Goal: Information Seeking & Learning: Learn about a topic

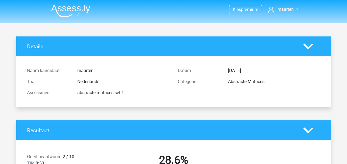
scroll to position [83, 0]
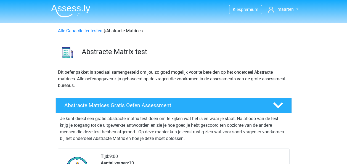
scroll to position [83, 0]
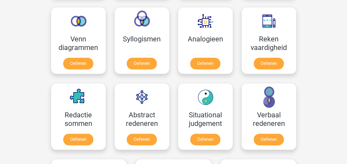
scroll to position [359, 0]
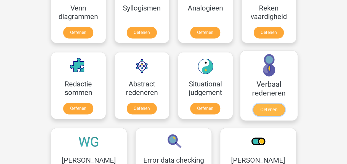
click at [276, 106] on link "Oefenen" at bounding box center [268, 110] width 31 height 12
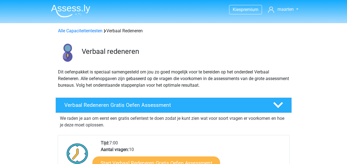
scroll to position [83, 0]
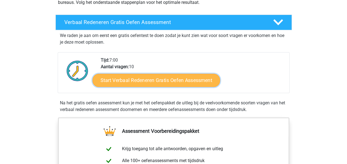
click at [143, 85] on link "Start Verbaal Redeneren Gratis Oefen Assessment" at bounding box center [157, 80] width 128 height 13
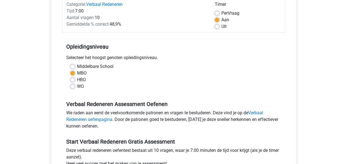
scroll to position [138, 0]
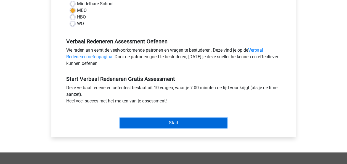
click at [170, 122] on input "Start" at bounding box center [173, 123] width 107 height 10
click at [145, 125] on input "Start" at bounding box center [173, 123] width 107 height 10
click at [159, 121] on input "Start" at bounding box center [173, 123] width 107 height 10
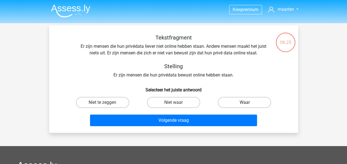
click at [234, 106] on label "Waar" at bounding box center [244, 102] width 53 height 11
click at [245, 106] on input "Waar" at bounding box center [247, 105] width 4 height 4
radio input "true"
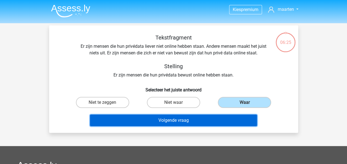
click at [192, 119] on button "Volgende vraag" at bounding box center [173, 121] width 167 height 12
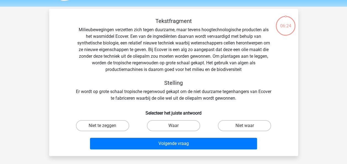
scroll to position [25, 0]
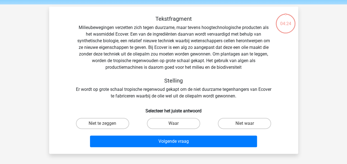
scroll to position [28, 0]
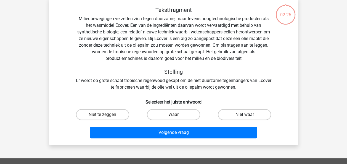
click at [240, 113] on label "Niet waar" at bounding box center [244, 114] width 53 height 11
click at [245, 115] on input "Niet waar" at bounding box center [247, 117] width 4 height 4
radio input "true"
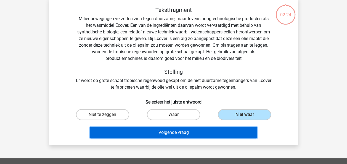
click at [224, 132] on button "Volgende vraag" at bounding box center [173, 133] width 167 height 12
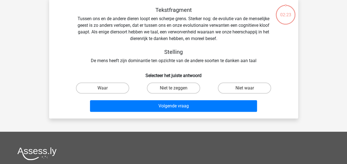
scroll to position [25, 0]
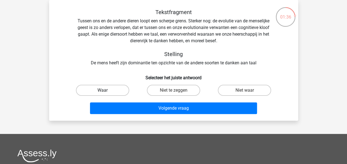
click at [124, 91] on label "Waar" at bounding box center [102, 90] width 53 height 11
click at [106, 91] on input "Waar" at bounding box center [105, 92] width 4 height 4
radio input "true"
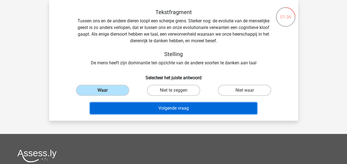
drag, startPoint x: 149, startPoint y: 104, endPoint x: 153, endPoint y: 107, distance: 3.9
click at [151, 105] on button "Volgende vraag" at bounding box center [173, 109] width 167 height 12
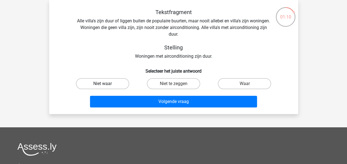
click at [106, 85] on div "Niet waar" at bounding box center [102, 83] width 67 height 11
click at [122, 85] on label "Niet waar" at bounding box center [102, 83] width 53 height 11
click at [106, 85] on input "Niet waar" at bounding box center [105, 86] width 4 height 4
radio input "true"
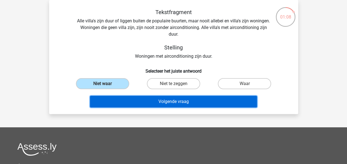
click at [153, 101] on button "Volgende vraag" at bounding box center [173, 102] width 167 height 12
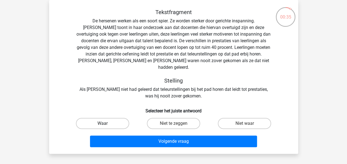
click at [119, 118] on label "Waar" at bounding box center [102, 123] width 53 height 11
click at [106, 124] on input "Waar" at bounding box center [105, 126] width 4 height 4
radio input "true"
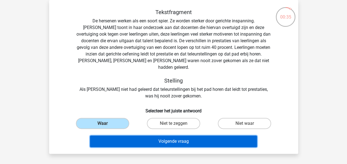
click at [133, 136] on button "Volgende vraag" at bounding box center [173, 142] width 167 height 12
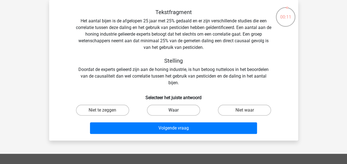
click at [188, 112] on label "Waar" at bounding box center [173, 110] width 53 height 11
click at [177, 112] on input "Waar" at bounding box center [176, 112] width 4 height 4
radio input "true"
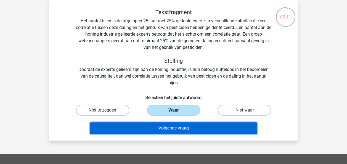
click at [177, 125] on button "Volgende vraag" at bounding box center [173, 128] width 167 height 12
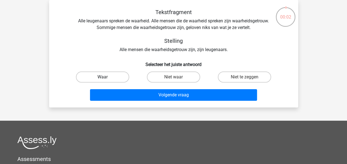
click at [113, 76] on label "Waar" at bounding box center [102, 77] width 53 height 11
click at [106, 77] on input "Waar" at bounding box center [105, 79] width 4 height 4
radio input "true"
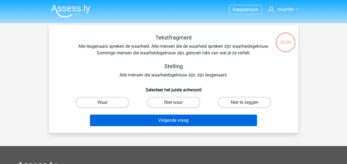
scroll to position [25, 0]
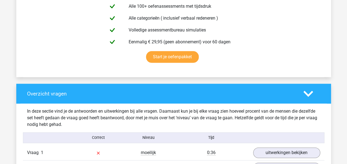
scroll to position [249, 0]
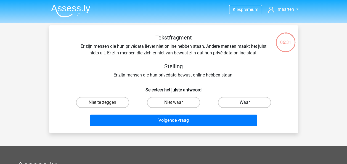
drag, startPoint x: 228, startPoint y: 102, endPoint x: 209, endPoint y: 104, distance: 19.7
click at [228, 102] on label "Waar" at bounding box center [244, 102] width 53 height 11
click at [245, 103] on input "Waar" at bounding box center [247, 105] width 4 height 4
radio input "true"
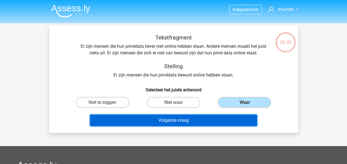
click at [183, 120] on button "Volgende vraag" at bounding box center [173, 121] width 167 height 12
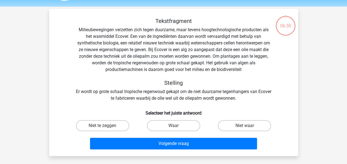
scroll to position [25, 0]
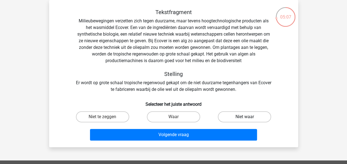
click at [237, 115] on label "Niet waar" at bounding box center [244, 116] width 53 height 11
click at [245, 117] on input "Niet waar" at bounding box center [247, 119] width 4 height 4
radio input "true"
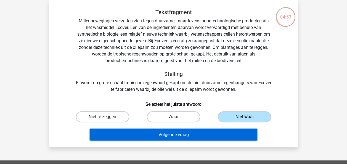
click at [171, 134] on button "Volgende vraag" at bounding box center [173, 135] width 167 height 12
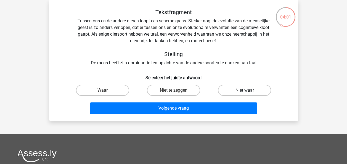
click at [225, 90] on label "Niet waar" at bounding box center [244, 90] width 53 height 11
click at [245, 90] on input "Niet waar" at bounding box center [247, 92] width 4 height 4
radio input "true"
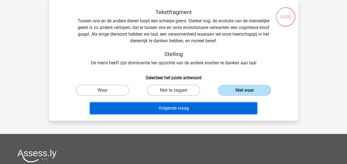
click at [190, 108] on button "Volgende vraag" at bounding box center [173, 109] width 167 height 12
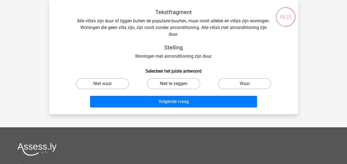
click at [186, 86] on label "Niet te zeggen" at bounding box center [173, 83] width 53 height 11
click at [177, 86] on input "Niet te zeggen" at bounding box center [176, 86] width 4 height 4
radio input "true"
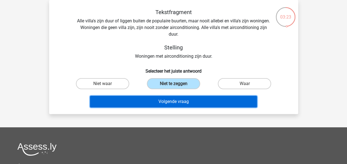
click at [178, 103] on button "Volgende vraag" at bounding box center [173, 102] width 167 height 12
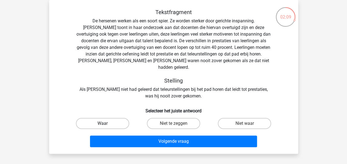
click at [96, 118] on label "Waar" at bounding box center [102, 123] width 53 height 11
click at [103, 124] on input "Waar" at bounding box center [105, 126] width 4 height 4
radio input "true"
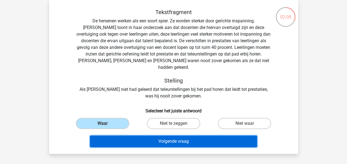
click at [160, 136] on button "Volgende vraag" at bounding box center [173, 142] width 167 height 12
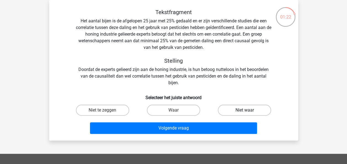
click at [249, 110] on label "Niet waar" at bounding box center [244, 110] width 53 height 11
click at [248, 110] on input "Niet waar" at bounding box center [247, 112] width 4 height 4
radio input "true"
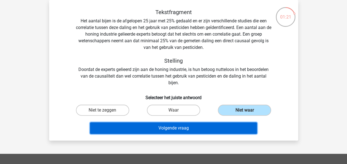
click at [218, 124] on button "Volgende vraag" at bounding box center [173, 128] width 167 height 12
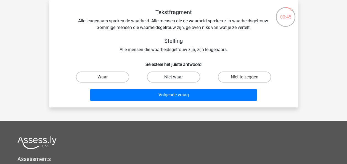
click at [153, 76] on label "Niet waar" at bounding box center [173, 77] width 53 height 11
click at [174, 77] on input "Niet waar" at bounding box center [176, 79] width 4 height 4
radio input "true"
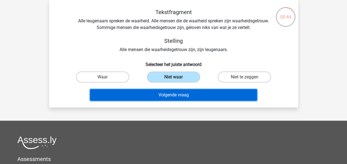
drag, startPoint x: 153, startPoint y: 94, endPoint x: 159, endPoint y: 93, distance: 6.1
click at [153, 94] on button "Volgende vraag" at bounding box center [173, 95] width 167 height 12
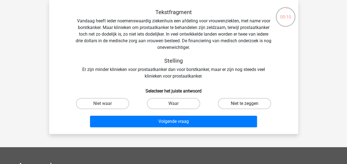
click at [228, 103] on label "Niet te zeggen" at bounding box center [244, 103] width 53 height 11
click at [245, 104] on input "Niet te zeggen" at bounding box center [247, 106] width 4 height 4
radio input "true"
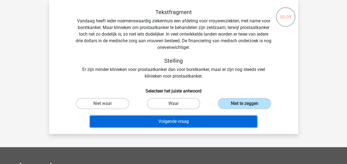
click at [198, 120] on button "Volgende vraag" at bounding box center [173, 122] width 167 height 12
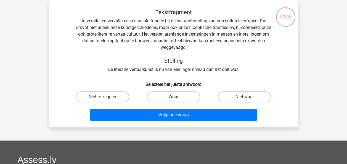
click at [159, 96] on label "Waar" at bounding box center [173, 96] width 53 height 11
click at [174, 97] on input "Waar" at bounding box center [176, 99] width 4 height 4
radio input "true"
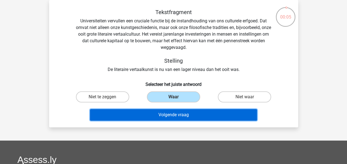
click at [154, 115] on button "Volgende vraag" at bounding box center [173, 115] width 167 height 12
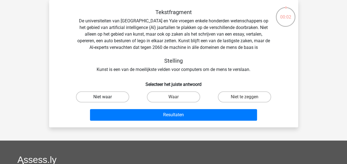
click at [117, 97] on label "Niet waar" at bounding box center [102, 96] width 53 height 11
click at [106, 97] on input "Niet waar" at bounding box center [105, 99] width 4 height 4
radio input "true"
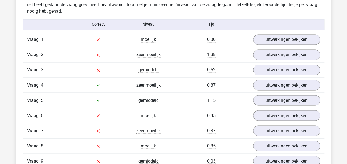
scroll to position [442, 0]
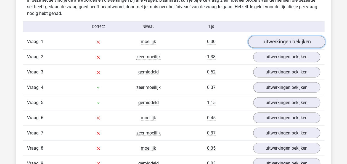
click at [266, 44] on link "uitwerkingen bekijken" at bounding box center [286, 42] width 77 height 12
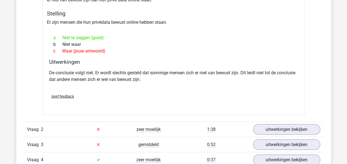
scroll to position [580, 0]
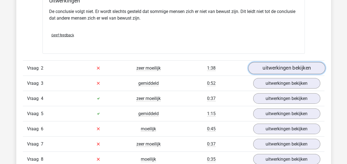
click at [280, 69] on link "uitwerkingen bekijken" at bounding box center [286, 68] width 77 height 12
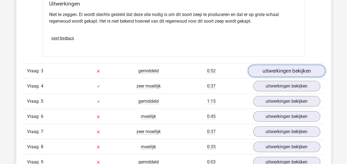
scroll to position [774, 0]
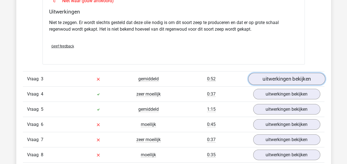
click at [282, 80] on link "uitwerkingen bekijken" at bounding box center [286, 79] width 77 height 12
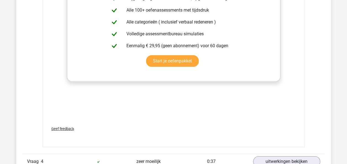
scroll to position [1050, 0]
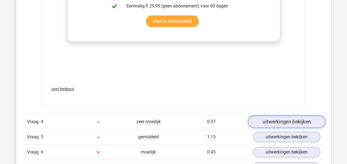
click at [264, 116] on link "uitwerkingen bekijken" at bounding box center [286, 122] width 77 height 12
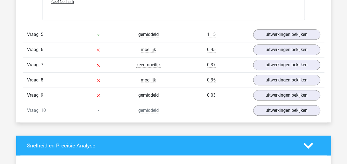
scroll to position [1271, 0]
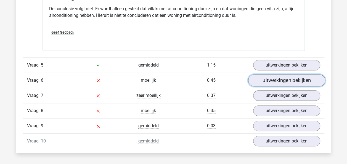
click at [264, 80] on link "uitwerkingen bekijken" at bounding box center [286, 80] width 77 height 12
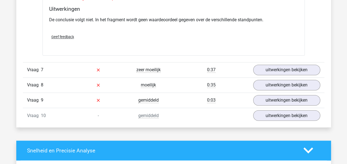
scroll to position [1464, 0]
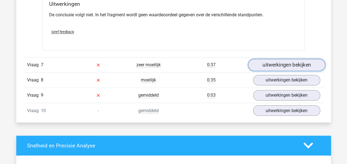
click at [285, 62] on link "uitwerkingen bekijken" at bounding box center [286, 65] width 77 height 12
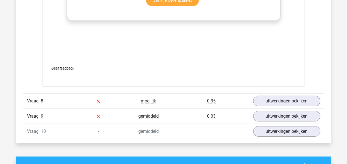
scroll to position [1768, 0]
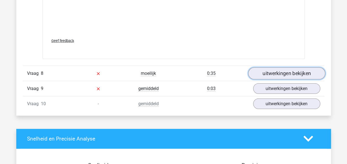
click at [261, 67] on link "uitwerkingen bekijken" at bounding box center [286, 73] width 77 height 12
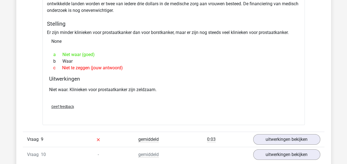
scroll to position [1906, 0]
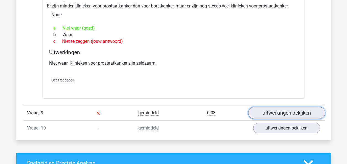
drag, startPoint x: 272, startPoint y: 110, endPoint x: 269, endPoint y: 111, distance: 3.4
click at [272, 110] on link "uitwerkingen bekijken" at bounding box center [286, 113] width 77 height 12
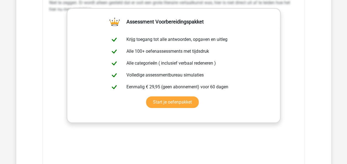
scroll to position [2210, 0]
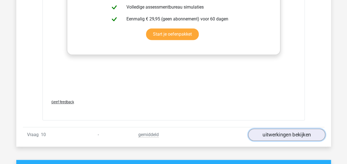
click at [285, 129] on link "uitwerkingen bekijken" at bounding box center [286, 135] width 77 height 12
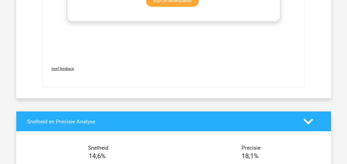
scroll to position [2708, 0]
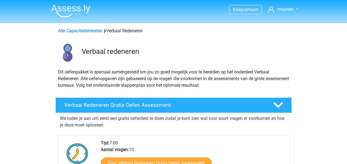
scroll to position [83, 0]
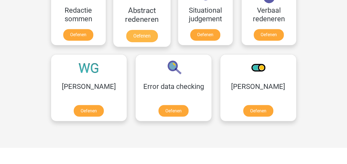
scroll to position [387, 0]
